Goal: Information Seeking & Learning: Find specific fact

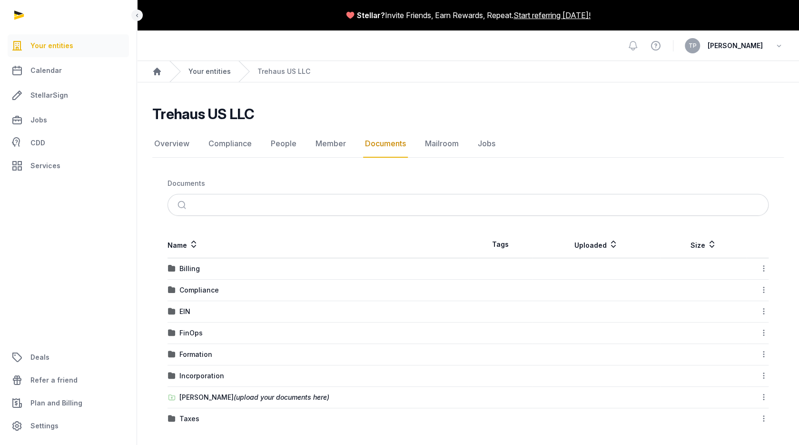
click at [219, 73] on link "Your entities" at bounding box center [209, 72] width 42 height 10
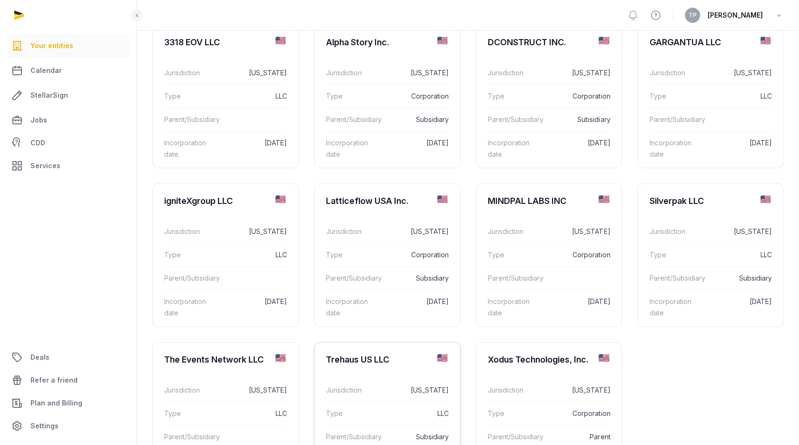
scroll to position [143, 0]
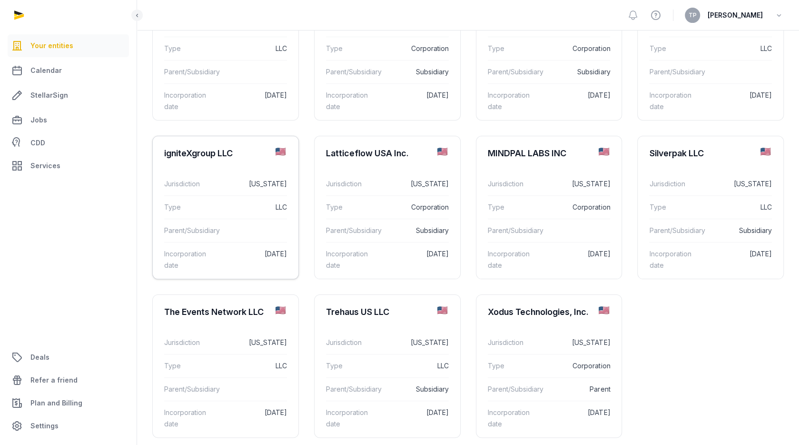
click at [237, 204] on dd "LLC" at bounding box center [252, 206] width 69 height 11
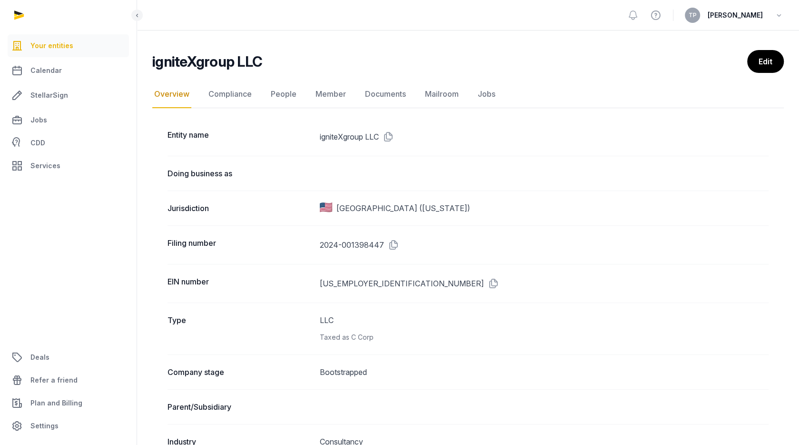
scroll to position [8, 0]
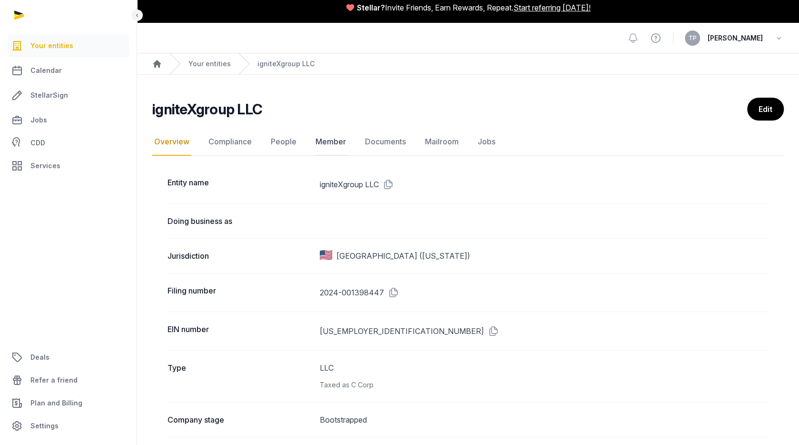
click at [336, 139] on link "Member" at bounding box center [331, 142] width 34 height 28
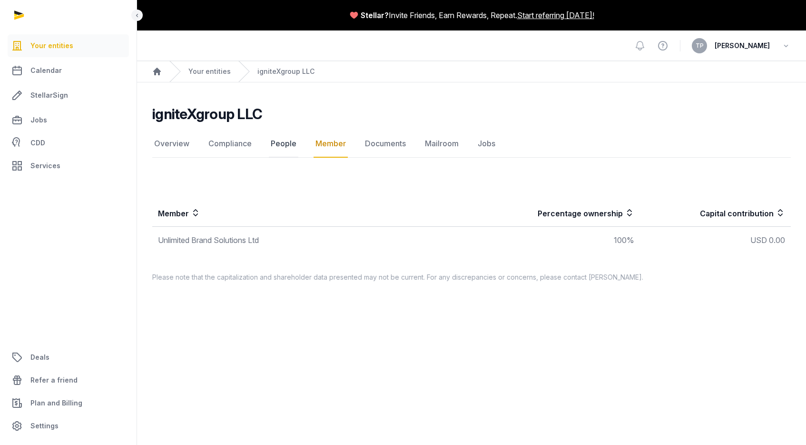
click at [286, 143] on link "People" at bounding box center [284, 144] width 30 height 28
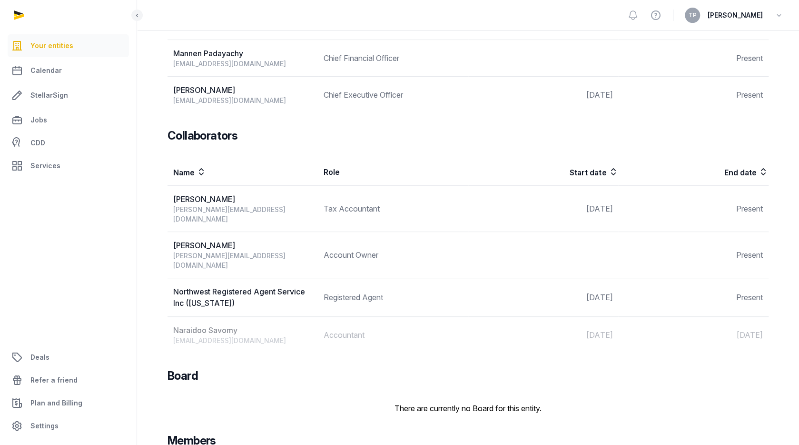
scroll to position [95, 0]
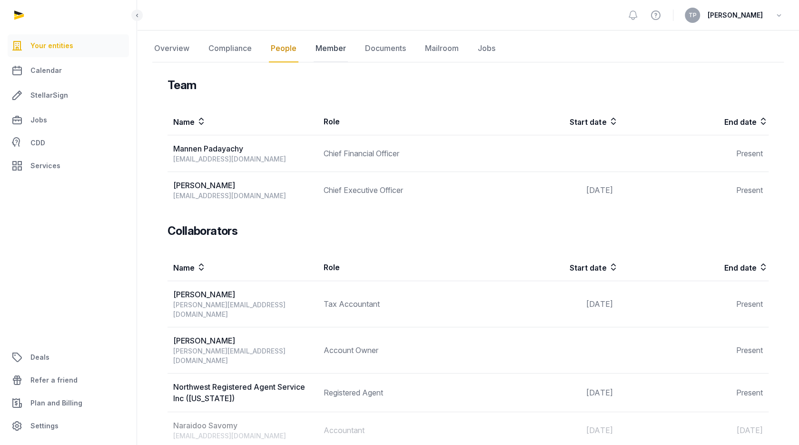
click at [326, 42] on link "Member" at bounding box center [331, 49] width 34 height 28
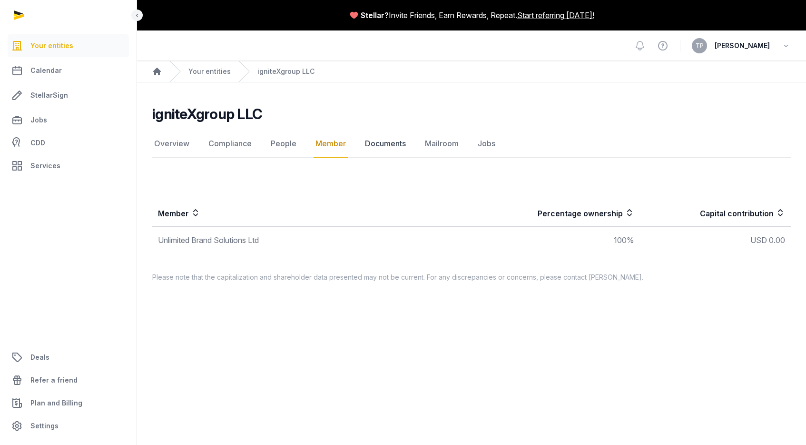
click at [379, 135] on link "Documents" at bounding box center [385, 144] width 45 height 28
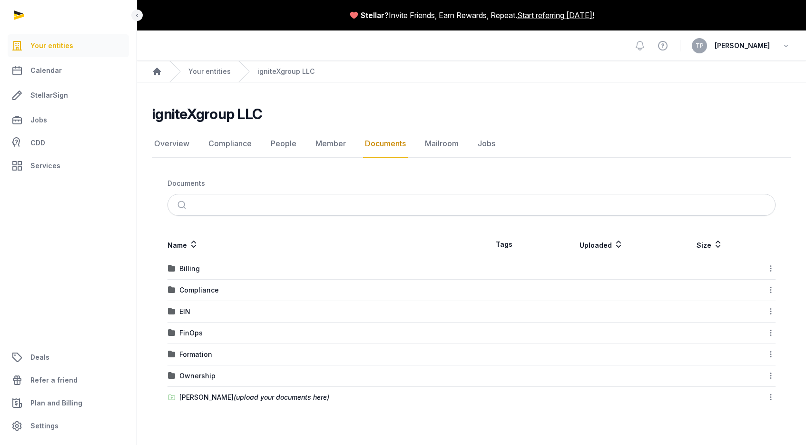
drag, startPoint x: 182, startPoint y: 304, endPoint x: 186, endPoint y: 311, distance: 7.7
click at [182, 304] on td "EIN" at bounding box center [320, 311] width 304 height 21
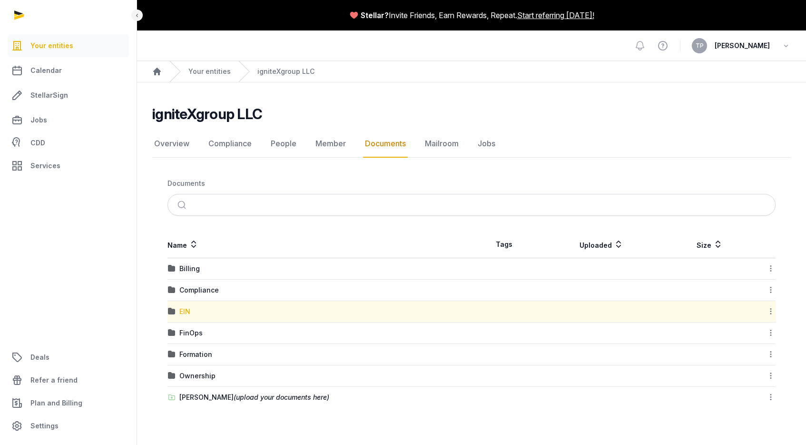
click at [186, 312] on div "EIN" at bounding box center [184, 311] width 11 height 10
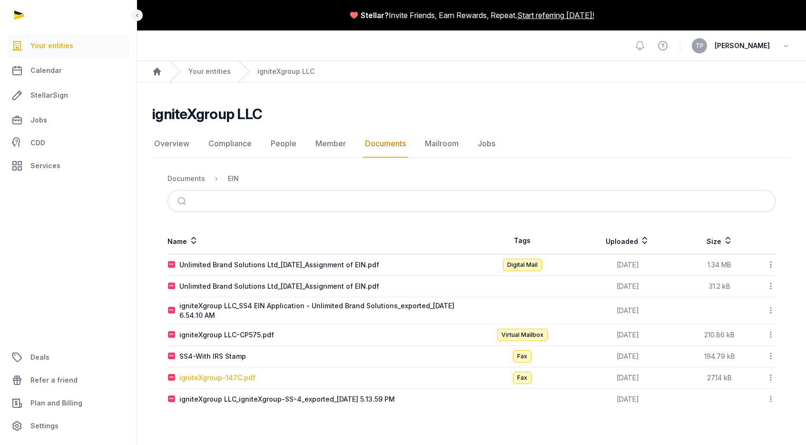
click at [230, 375] on div "igniteXgroup-147C.pdf" at bounding box center [217, 378] width 76 height 10
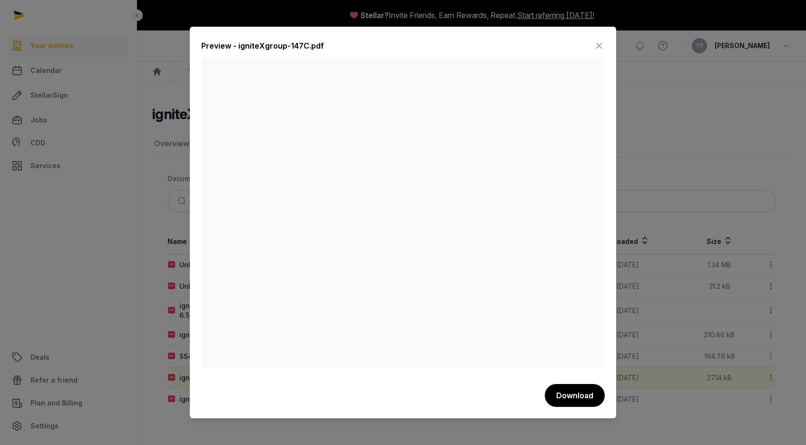
click at [603, 41] on icon at bounding box center [598, 45] width 11 height 15
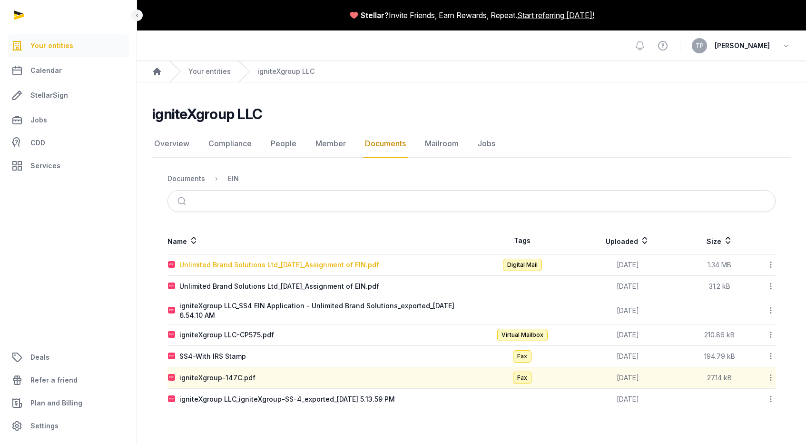
click at [257, 262] on div "Unlimited Brand Solutions Ltd_[DATE]_Assignment of EIN.pdf" at bounding box center [279, 265] width 200 height 10
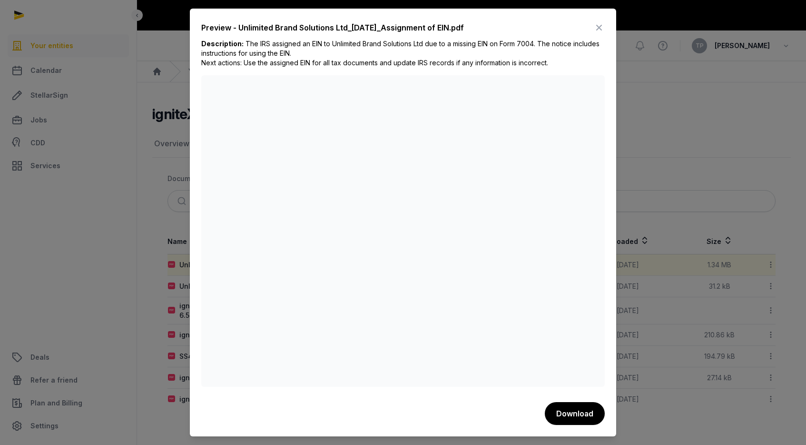
click at [598, 27] on icon at bounding box center [598, 27] width 11 height 15
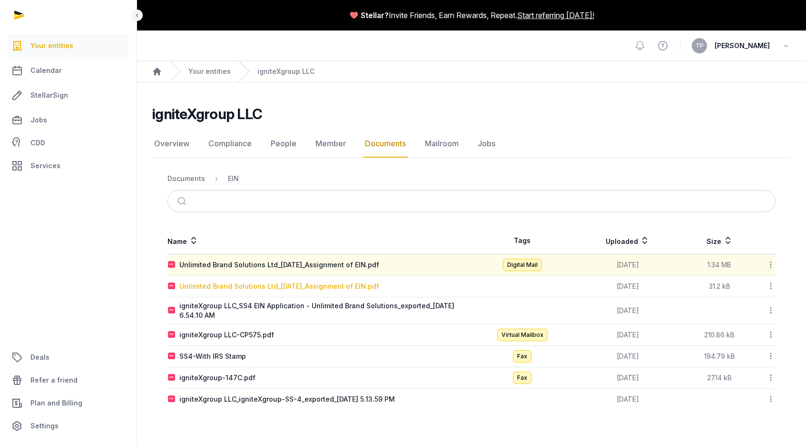
click at [309, 283] on div "Unlimited Brand Solutions Ltd_[DATE]_Assignment of EIN.pdf" at bounding box center [279, 286] width 200 height 10
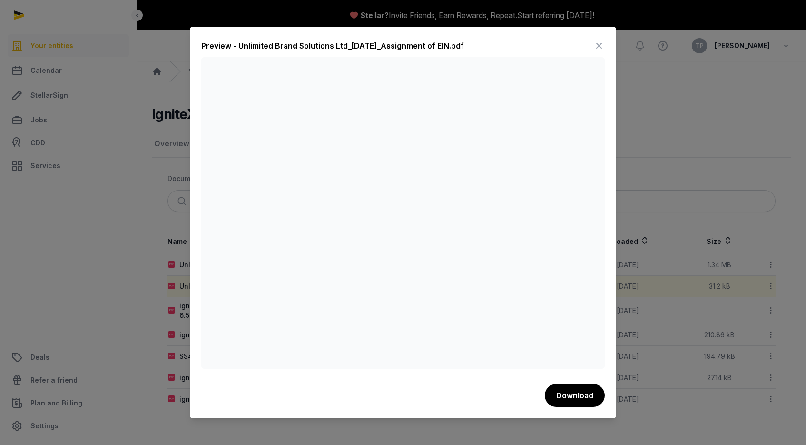
click at [599, 47] on icon at bounding box center [598, 45] width 11 height 15
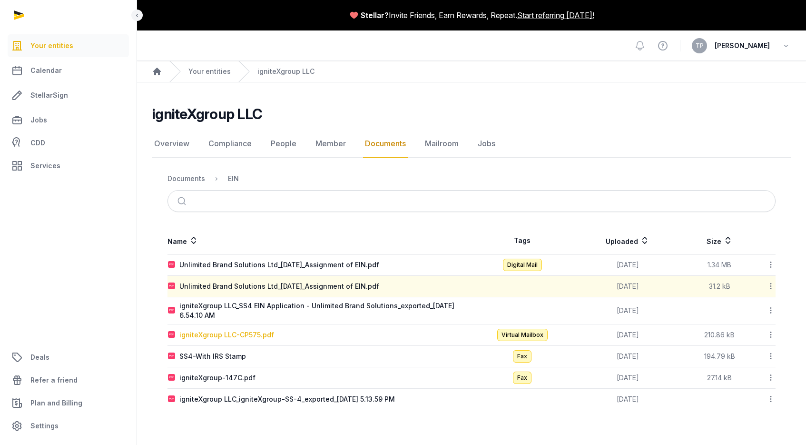
click at [217, 330] on div "igniteXgroup LLC-CP575.pdf" at bounding box center [226, 335] width 95 height 10
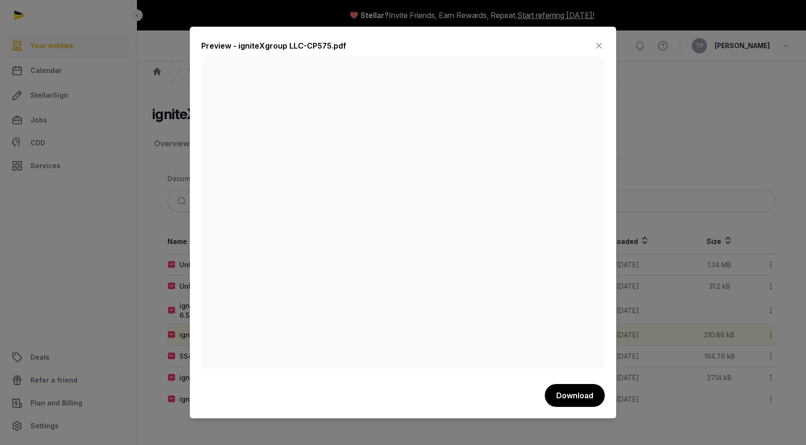
click at [598, 44] on icon at bounding box center [598, 45] width 11 height 15
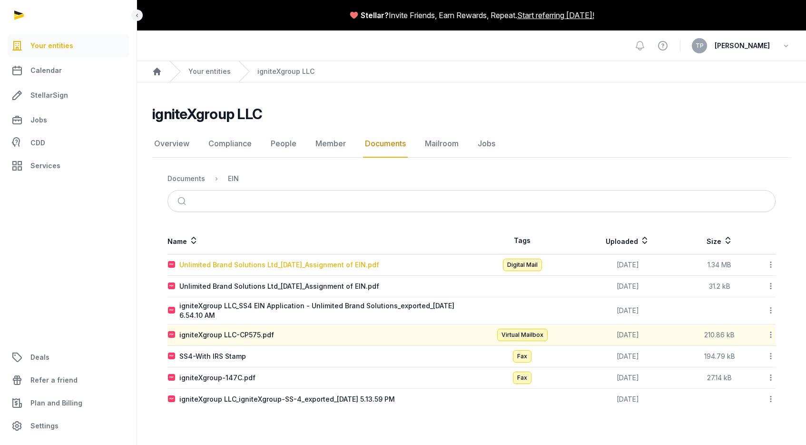
click at [227, 264] on div "Unlimited Brand Solutions Ltd_[DATE]_Assignment of EIN.pdf" at bounding box center [279, 265] width 200 height 10
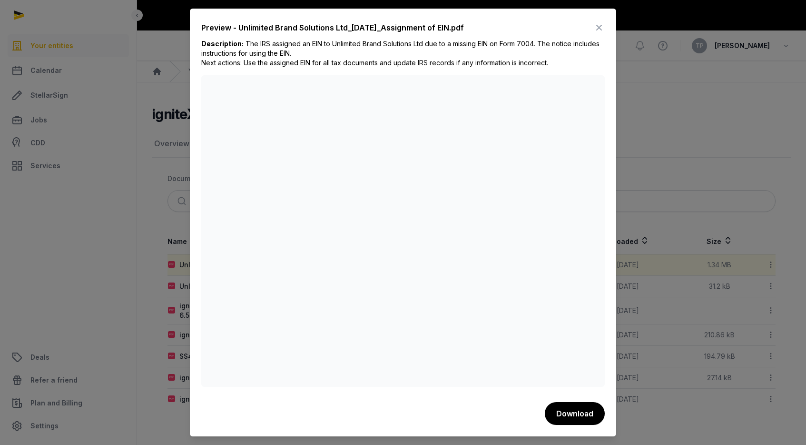
click at [598, 28] on icon at bounding box center [598, 27] width 11 height 15
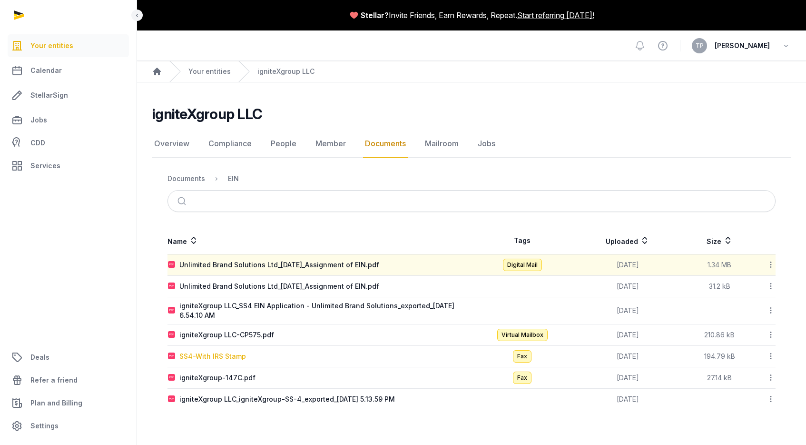
click at [221, 354] on div "SS4-With IRS Stamp" at bounding box center [212, 356] width 67 height 10
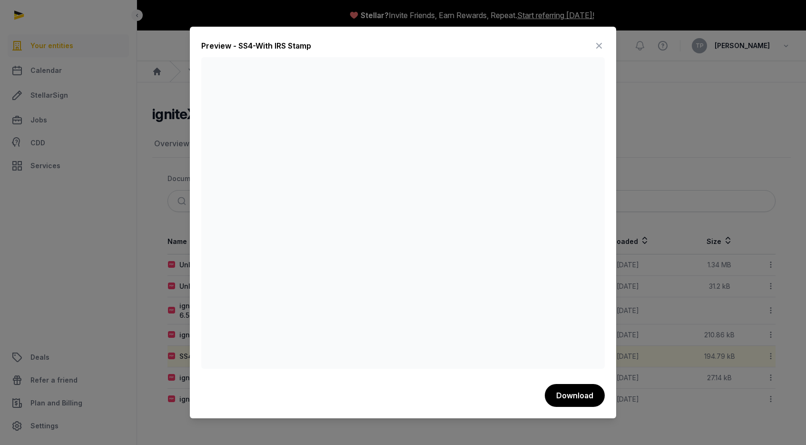
click at [603, 44] on icon at bounding box center [598, 45] width 11 height 15
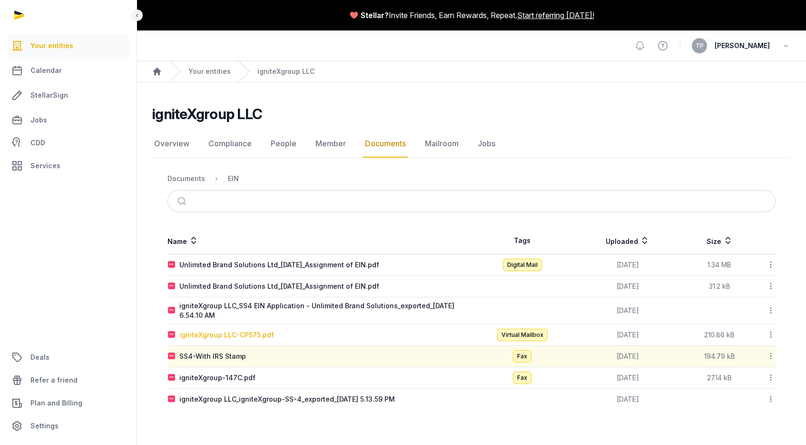
click at [215, 332] on div "igniteXgroup LLC-CP575.pdf" at bounding box center [226, 335] width 95 height 10
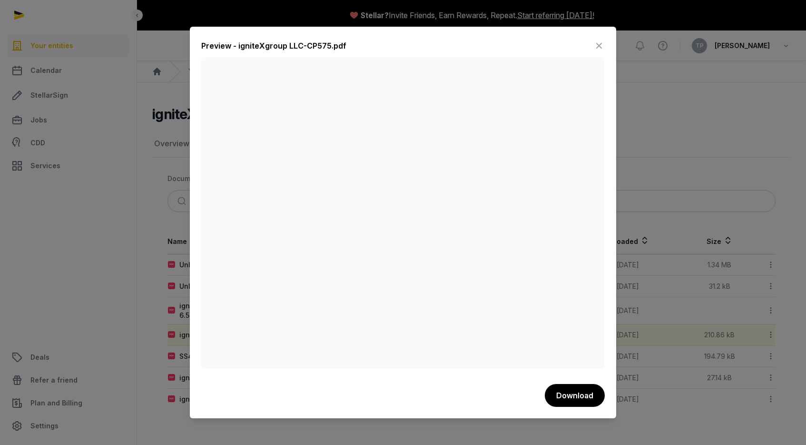
click at [599, 47] on icon at bounding box center [598, 45] width 11 height 15
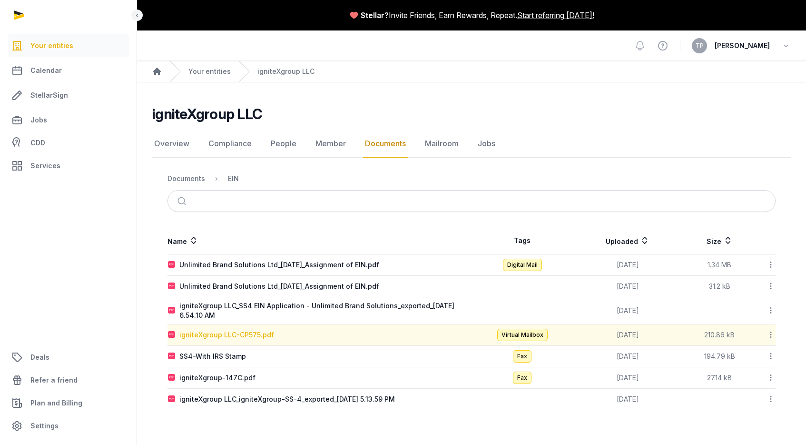
click at [227, 332] on div "igniteXgroup LLC-CP575.pdf" at bounding box center [226, 335] width 95 height 10
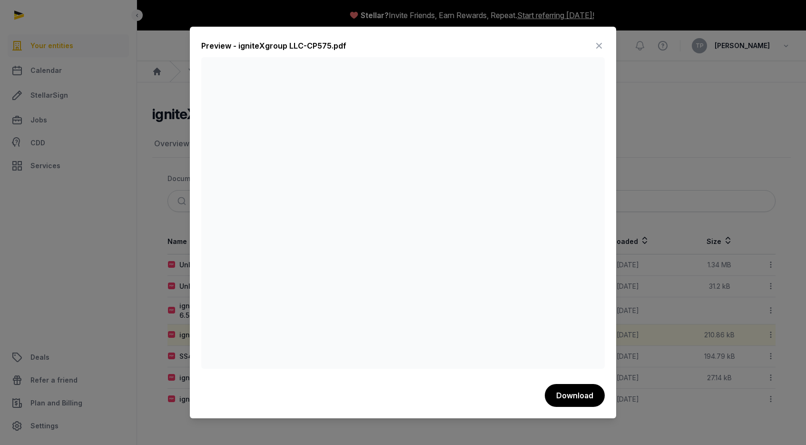
click at [599, 43] on icon at bounding box center [598, 45] width 11 height 15
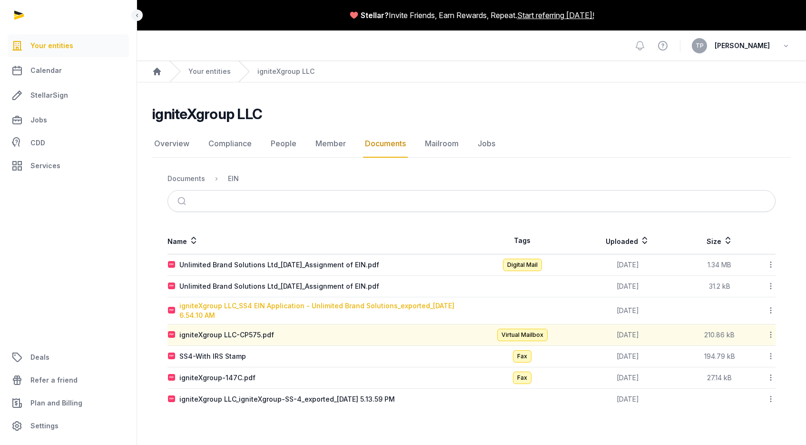
click at [244, 303] on div "igniteXgroup LLC_SS4 EIN Application - Unlimited Brand Solutions_exported_[DATE…" at bounding box center [325, 310] width 292 height 19
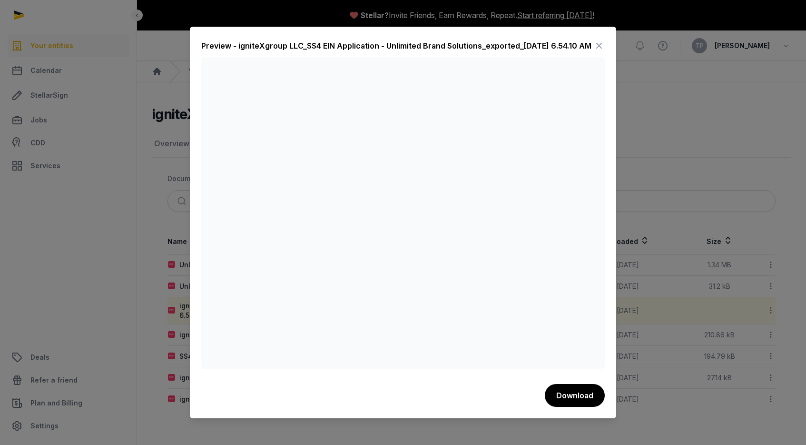
click at [601, 47] on icon at bounding box center [598, 45] width 11 height 15
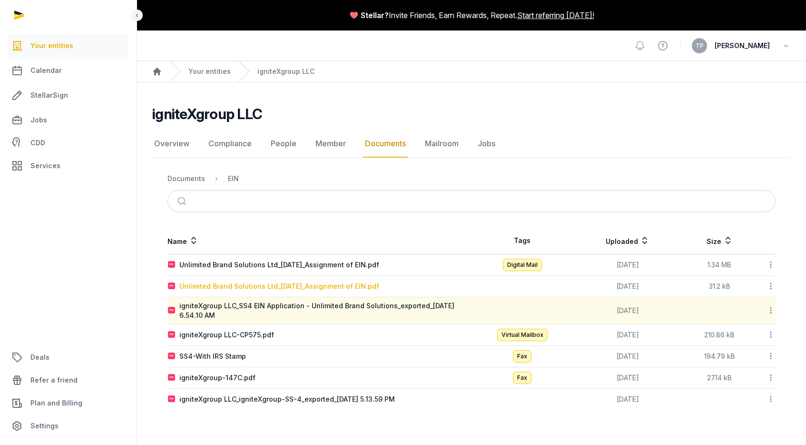
click at [244, 282] on div "Unlimited Brand Solutions Ltd_[DATE]_Assignment of EIN.pdf" at bounding box center [279, 286] width 200 height 10
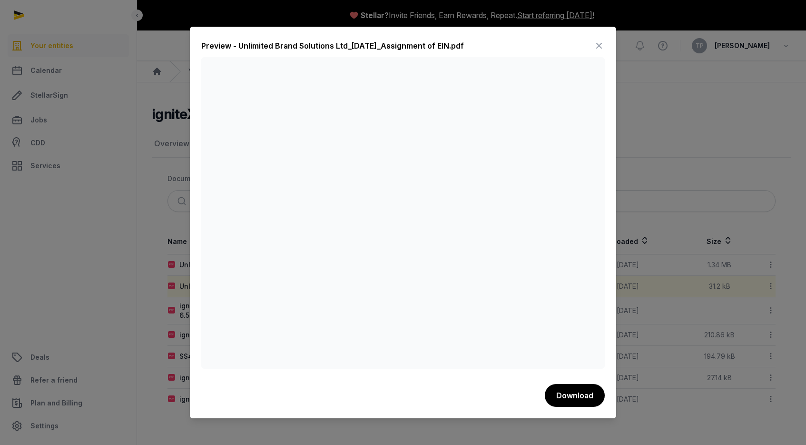
click at [598, 43] on icon at bounding box center [598, 45] width 11 height 15
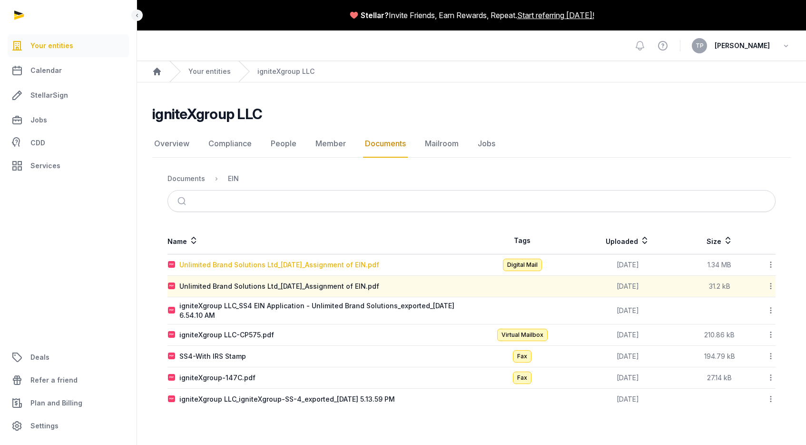
click at [316, 264] on div "Unlimited Brand Solutions Ltd_[DATE]_Assignment of EIN.pdf" at bounding box center [279, 265] width 200 height 10
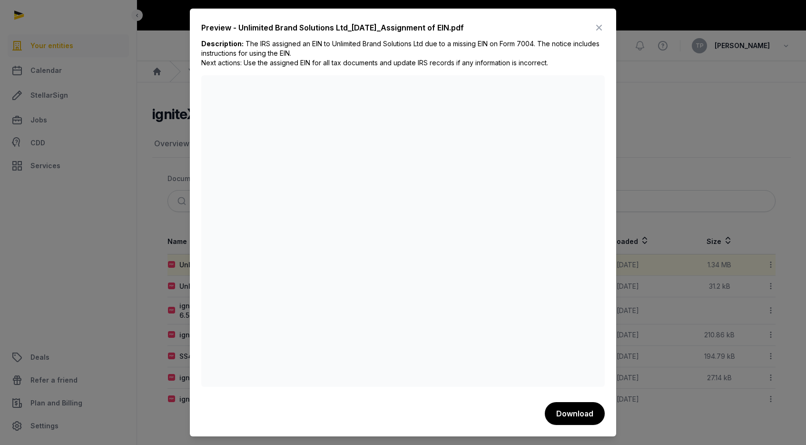
click at [678, 162] on div at bounding box center [403, 222] width 806 height 445
click at [598, 27] on icon at bounding box center [598, 27] width 11 height 15
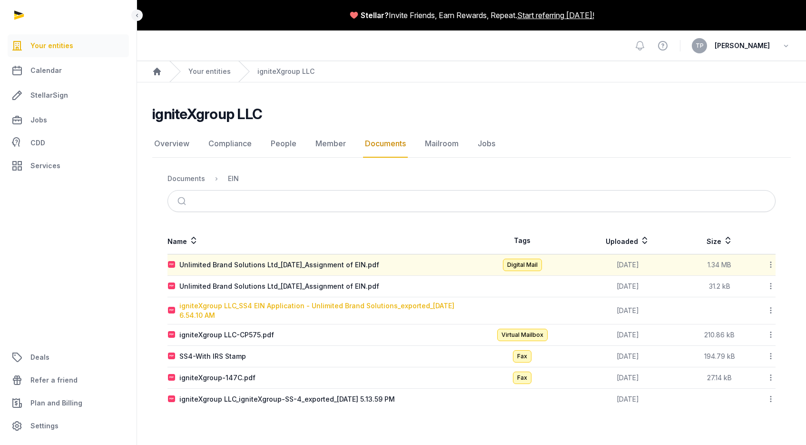
click at [338, 303] on div "igniteXgroup LLC_SS4 EIN Application - Unlimited Brand Solutions_exported_[DATE…" at bounding box center [325, 310] width 292 height 19
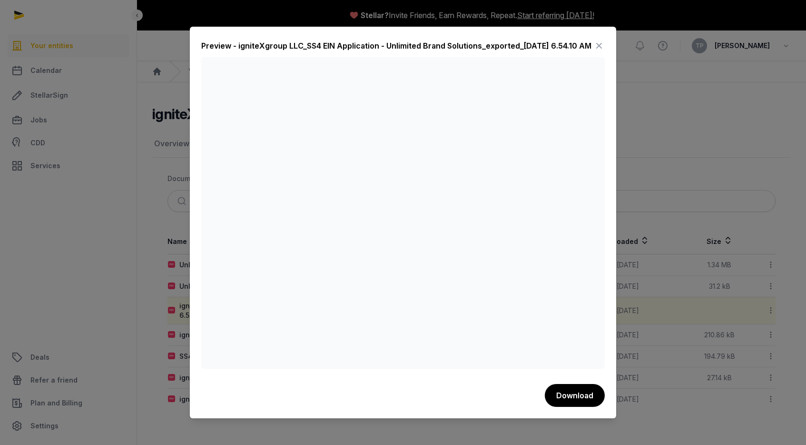
click at [600, 45] on icon at bounding box center [598, 45] width 11 height 15
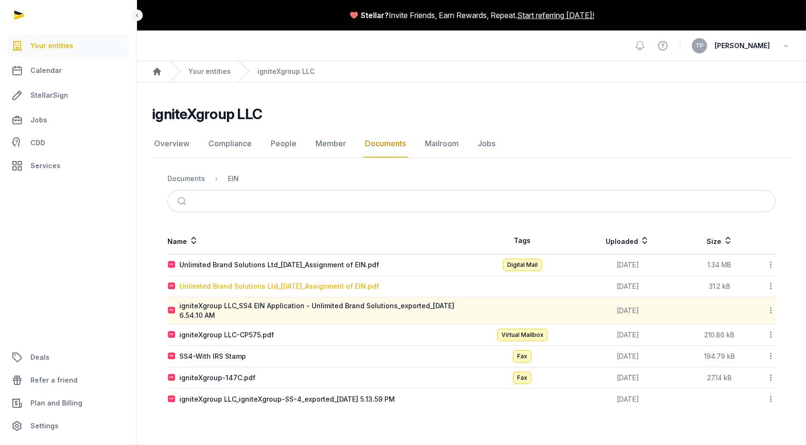
click at [328, 284] on div "Unlimited Brand Solutions Ltd_[DATE]_Assignment of EIN.pdf" at bounding box center [279, 286] width 200 height 10
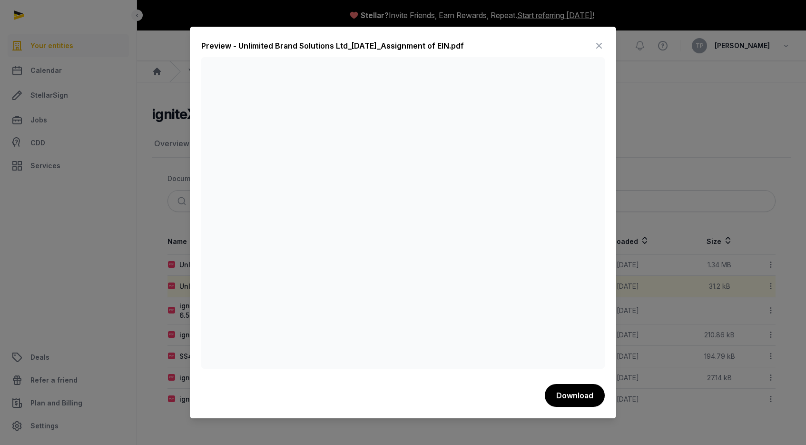
click at [597, 43] on icon at bounding box center [598, 45] width 11 height 15
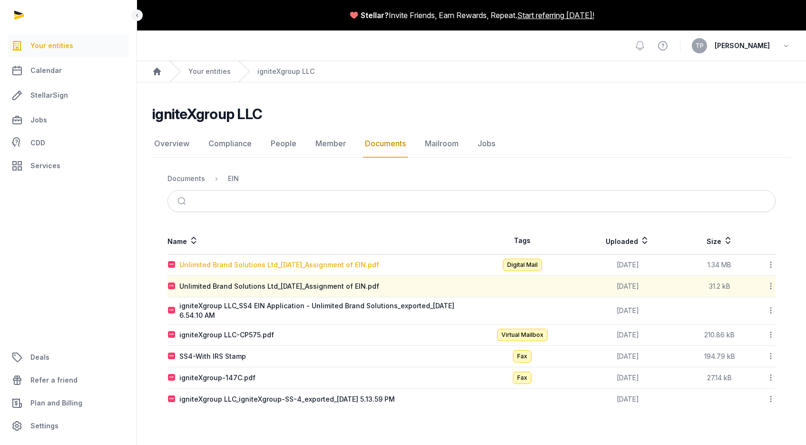
click at [356, 263] on div "Unlimited Brand Solutions Ltd_[DATE]_Assignment of EIN.pdf" at bounding box center [279, 265] width 200 height 10
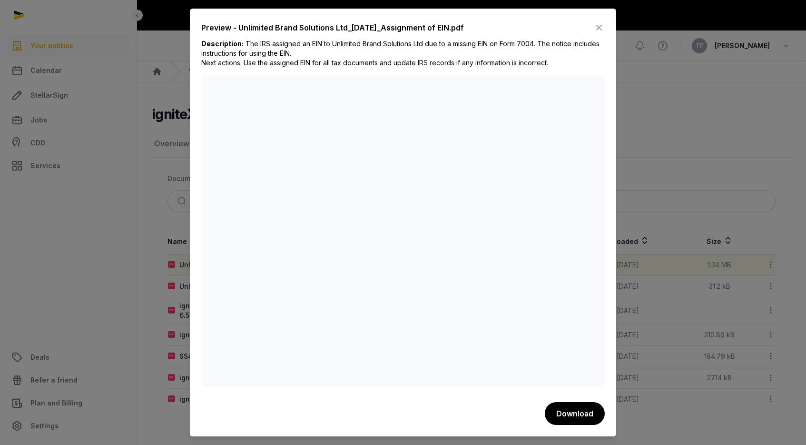
click at [597, 28] on icon at bounding box center [598, 27] width 11 height 15
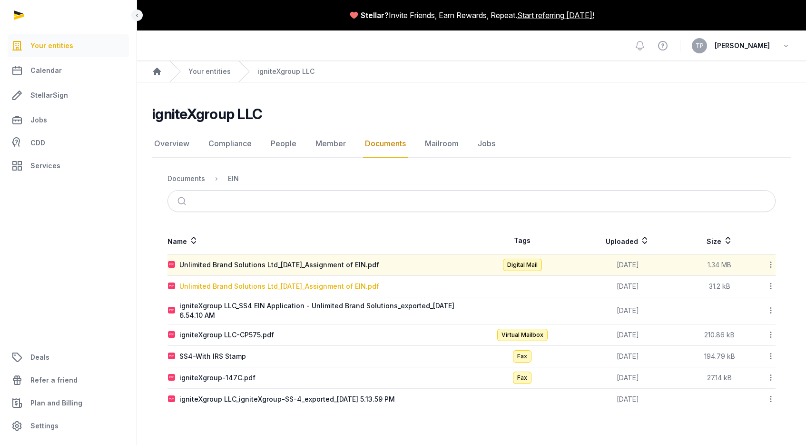
click at [326, 286] on div "Unlimited Brand Solutions Ltd_[DATE]_Assignment of EIN.pdf" at bounding box center [279, 286] width 200 height 10
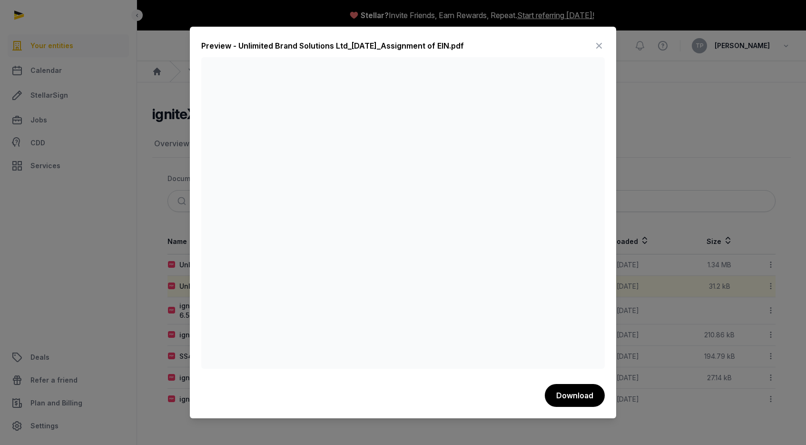
click at [597, 46] on icon at bounding box center [598, 45] width 11 height 15
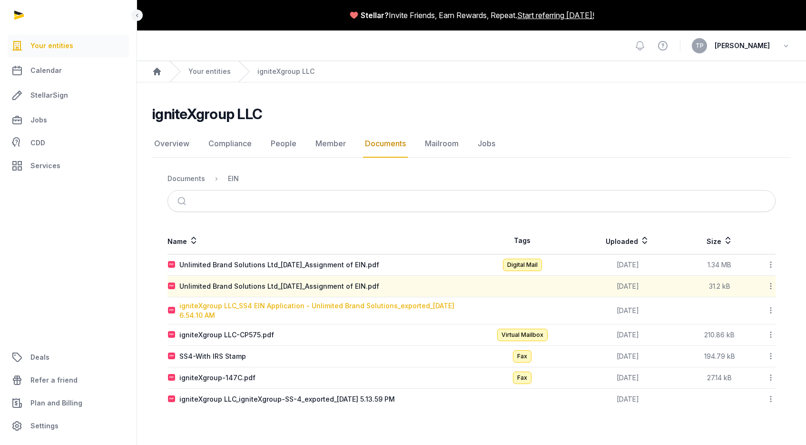
click at [372, 303] on div "igniteXgroup LLC_SS4 EIN Application - Unlimited Brand Solutions_exported_[DATE…" at bounding box center [325, 310] width 292 height 19
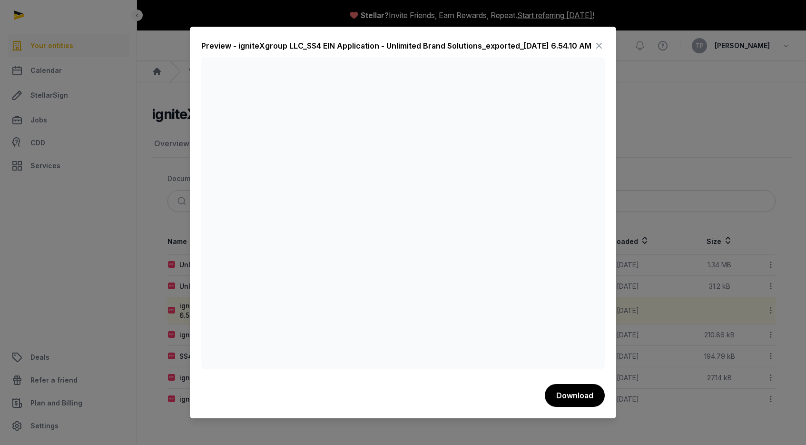
click at [598, 51] on icon at bounding box center [598, 45] width 11 height 15
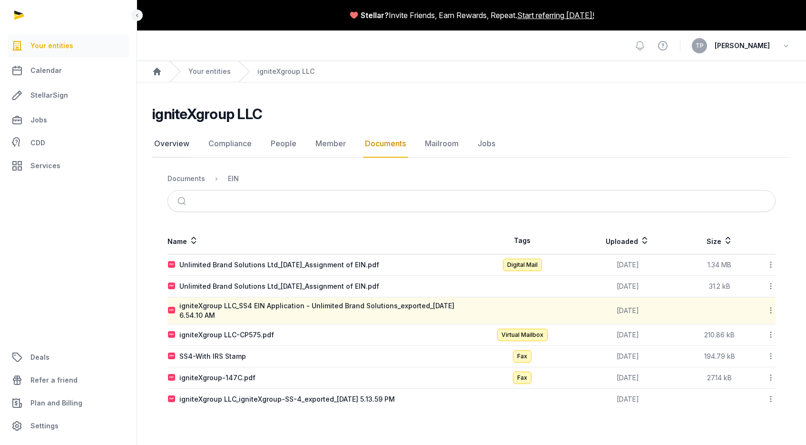
click at [172, 141] on link "Overview" at bounding box center [171, 144] width 39 height 28
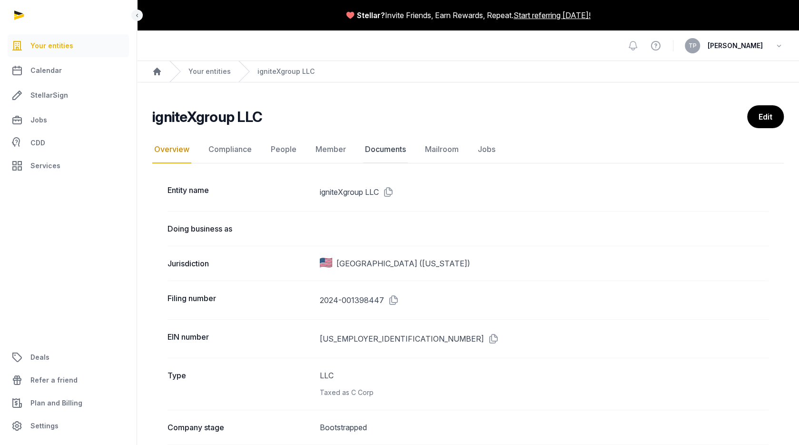
click at [383, 146] on link "Documents" at bounding box center [385, 150] width 45 height 28
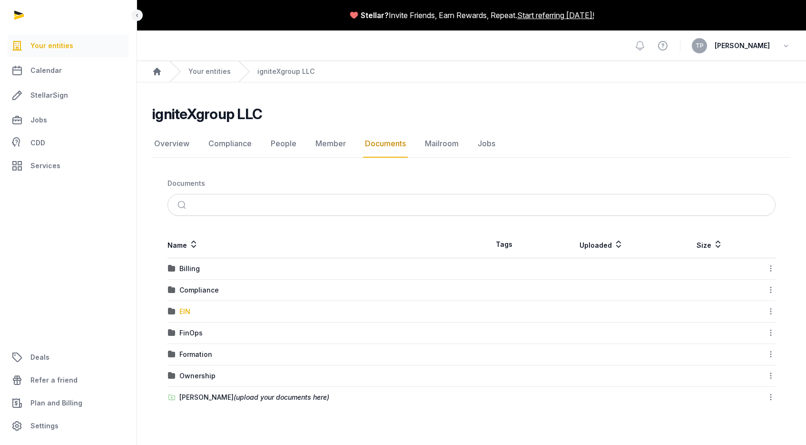
click at [180, 310] on div "EIN" at bounding box center [184, 311] width 11 height 10
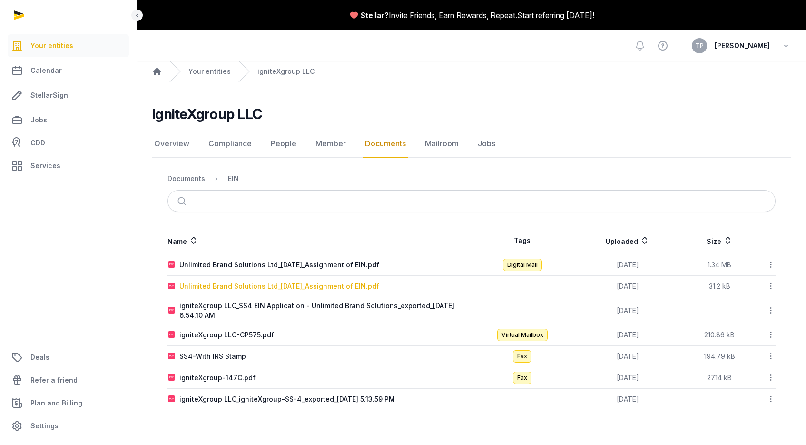
click at [326, 281] on div "Unlimited Brand Solutions Ltd_[DATE]_Assignment of EIN.pdf" at bounding box center [279, 286] width 200 height 10
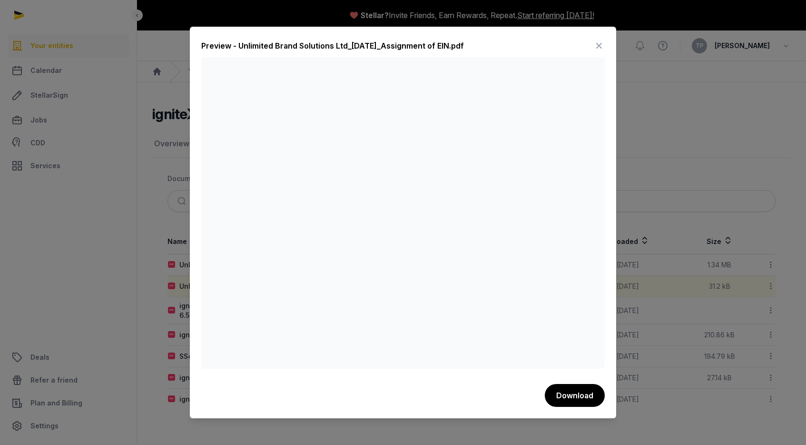
click at [711, 213] on div at bounding box center [403, 222] width 806 height 445
click at [599, 48] on icon at bounding box center [598, 45] width 11 height 15
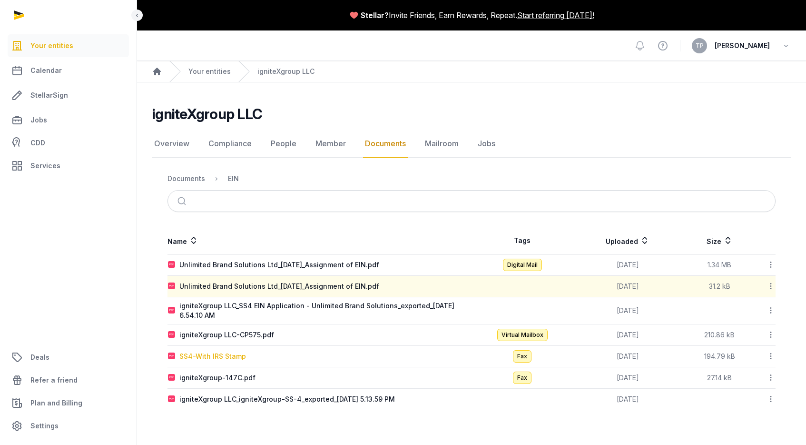
click at [235, 356] on div "SS4-With IRS Stamp" at bounding box center [212, 356] width 67 height 10
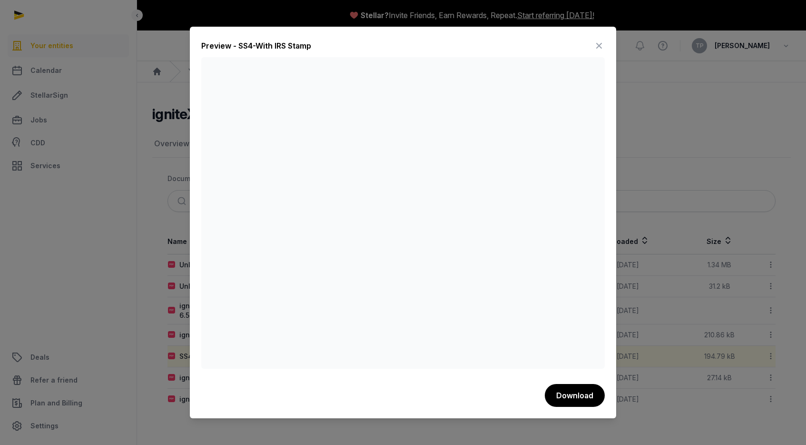
click at [600, 45] on icon at bounding box center [598, 45] width 11 height 15
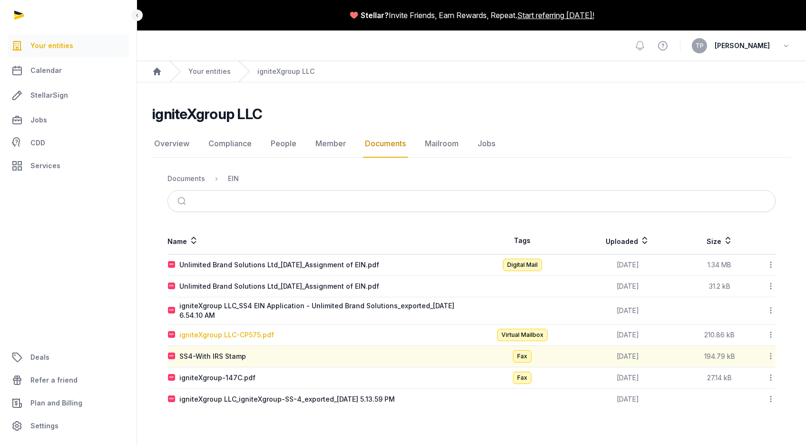
click at [233, 331] on div "igniteXgroup LLC-CP575.pdf" at bounding box center [226, 335] width 95 height 10
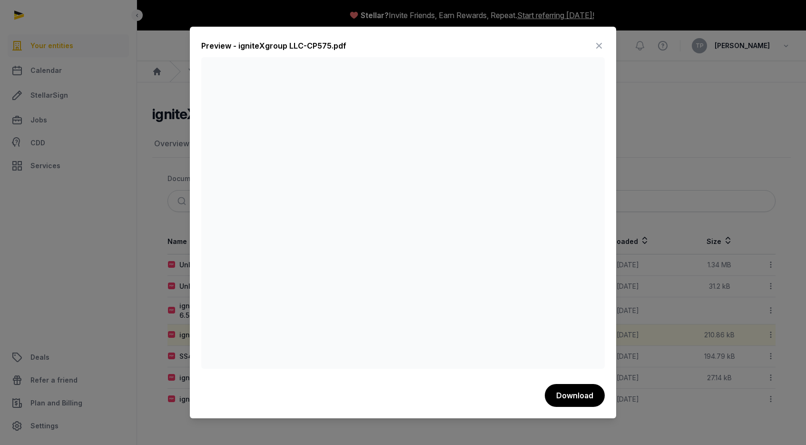
click at [595, 45] on icon at bounding box center [598, 45] width 11 height 15
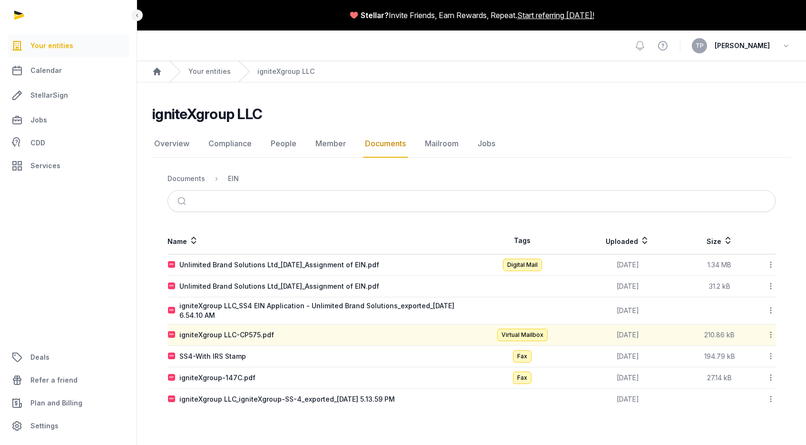
click at [330, 298] on td "igniteXgroup LLC_SS4 EIN Application - Unlimited Brand Solutions_exported_[DATE…" at bounding box center [320, 310] width 304 height 27
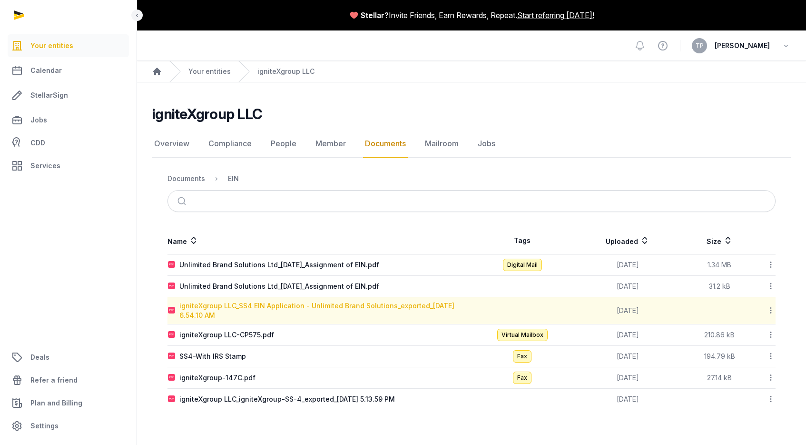
click at [332, 304] on div "igniteXgroup LLC_SS4 EIN Application - Unlimited Brand Solutions_exported_[DATE…" at bounding box center [325, 310] width 292 height 19
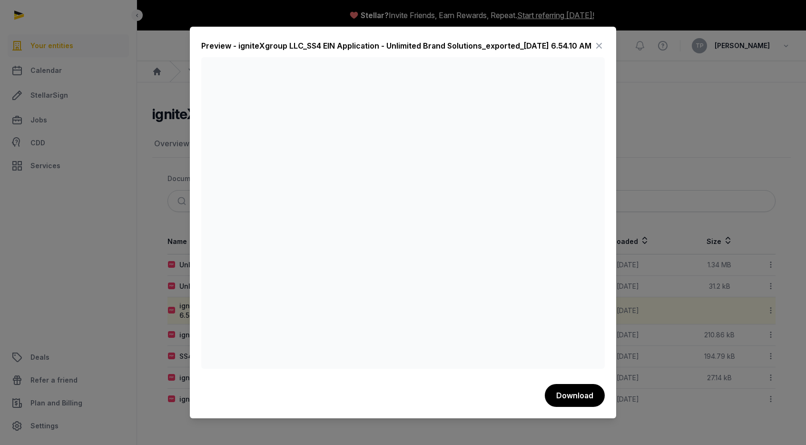
click at [601, 46] on icon at bounding box center [598, 45] width 11 height 15
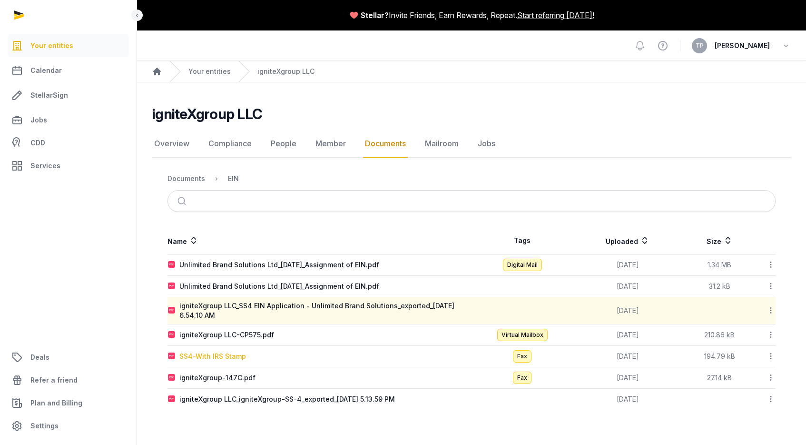
click at [219, 352] on div "SS4-With IRS Stamp" at bounding box center [212, 356] width 67 height 10
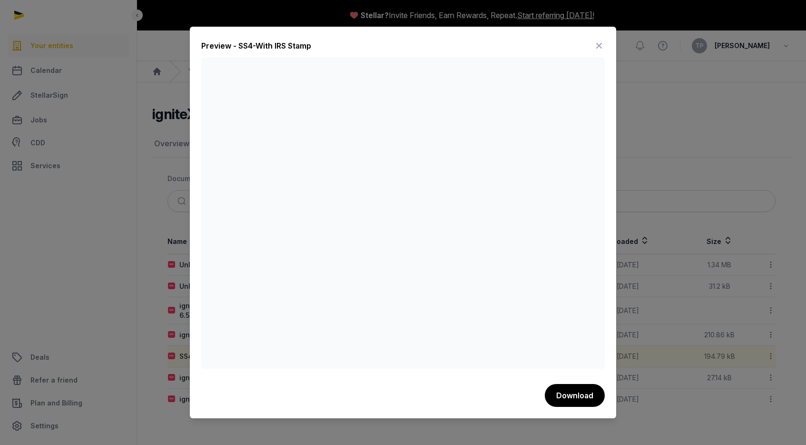
click at [599, 45] on icon at bounding box center [598, 45] width 11 height 15
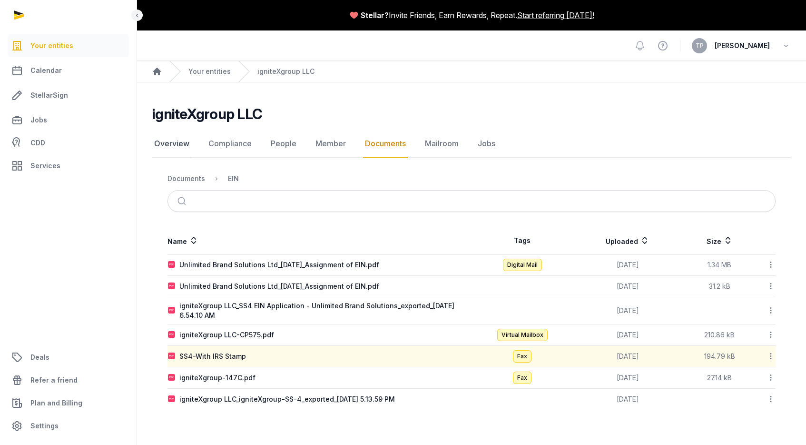
click at [168, 144] on link "Overview" at bounding box center [171, 144] width 39 height 28
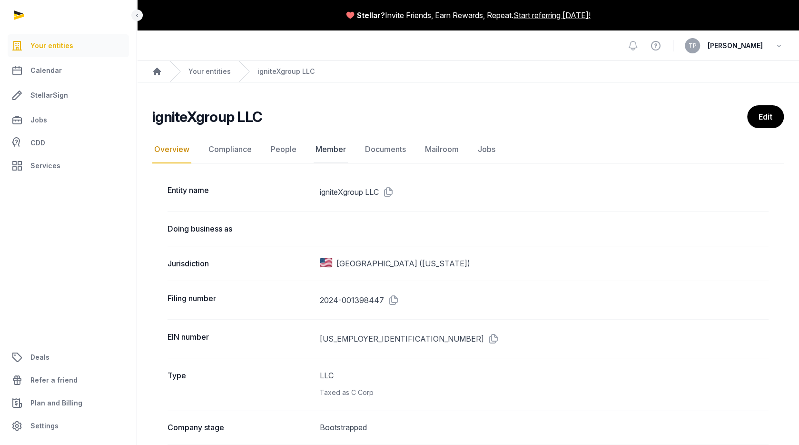
click at [329, 145] on link "Member" at bounding box center [331, 150] width 34 height 28
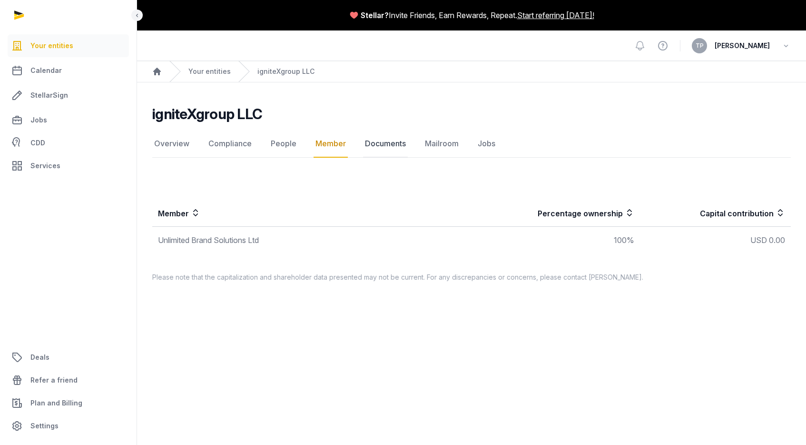
click at [388, 143] on link "Documents" at bounding box center [385, 144] width 45 height 28
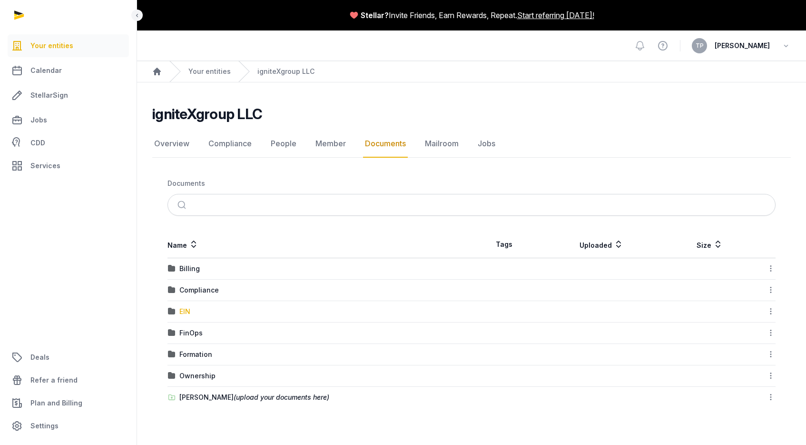
click at [184, 309] on div "EIN" at bounding box center [184, 311] width 11 height 10
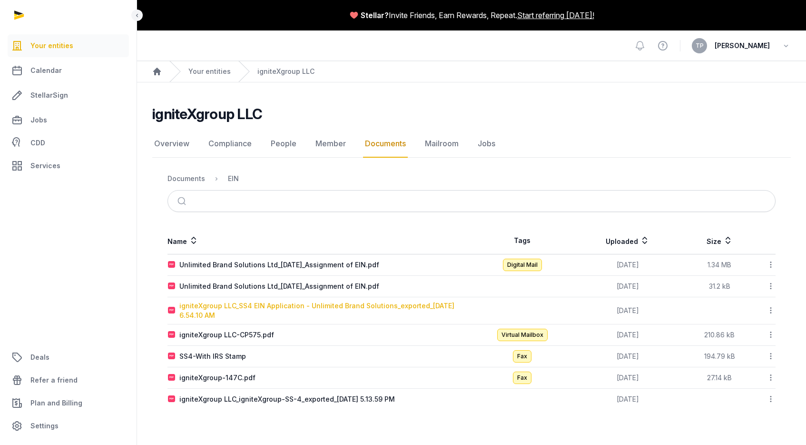
click at [280, 306] on div "igniteXgroup LLC_SS4 EIN Application - Unlimited Brand Solutions_exported_[DATE…" at bounding box center [325, 310] width 292 height 19
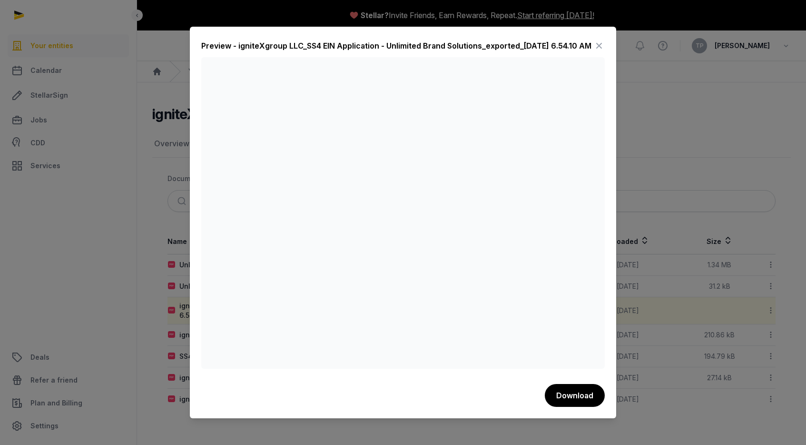
click at [599, 47] on icon at bounding box center [598, 45] width 11 height 15
